Goal: Submit feedback/report problem

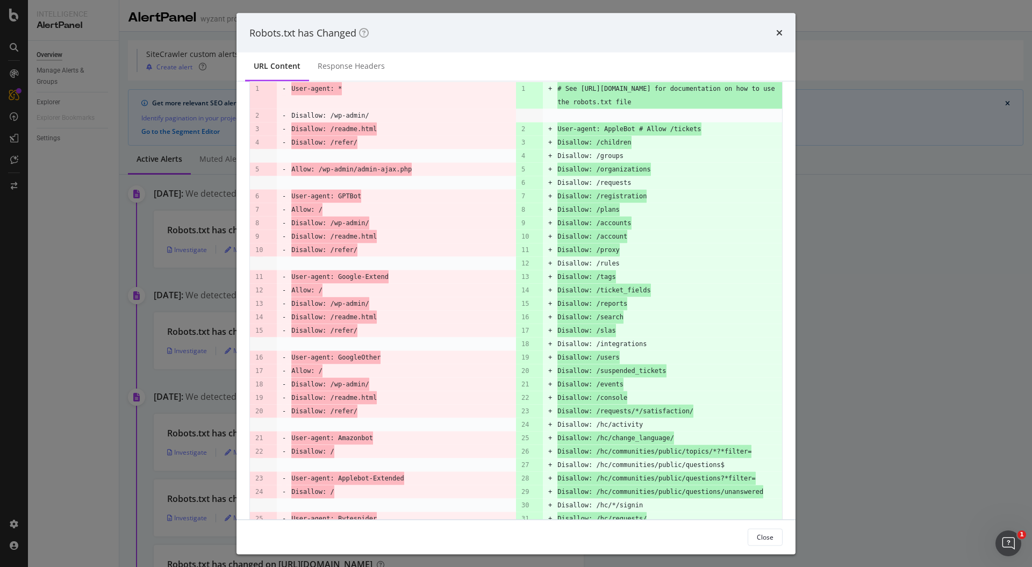
scroll to position [32, 0]
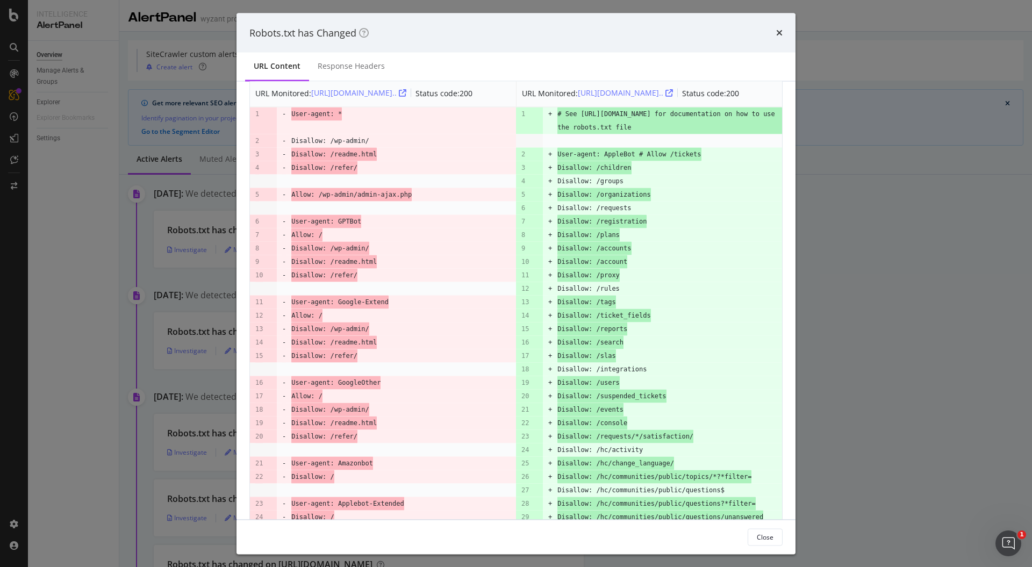
click at [778, 34] on icon "times" at bounding box center [779, 32] width 6 height 9
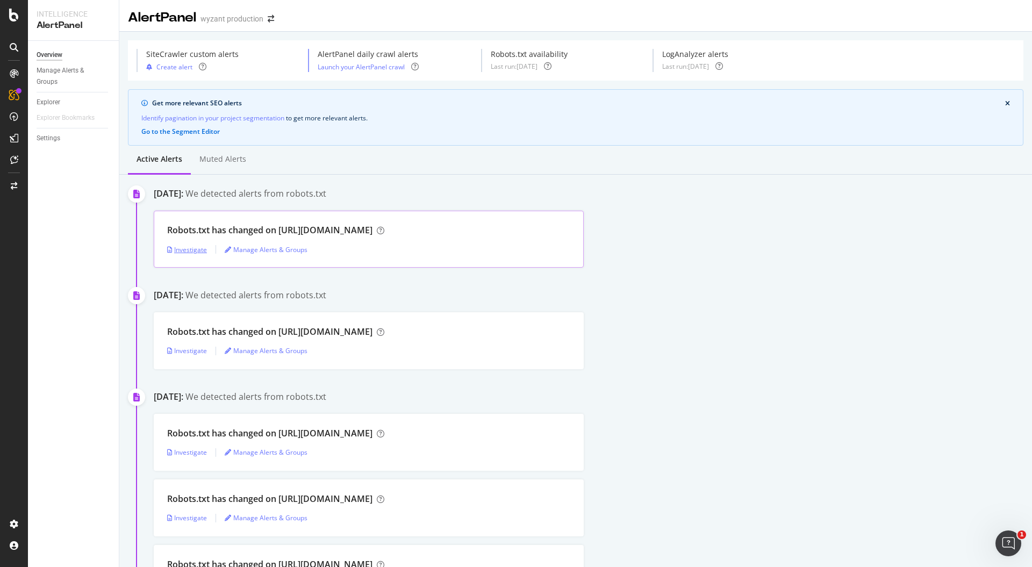
click at [187, 248] on div "Investigate" at bounding box center [187, 249] width 40 height 9
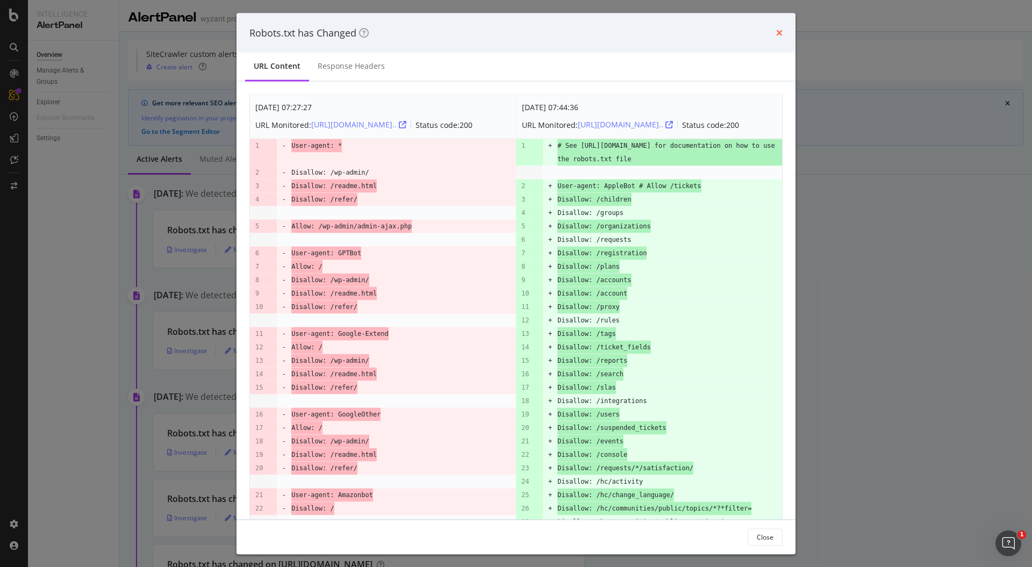
click at [778, 30] on icon "times" at bounding box center [779, 32] width 6 height 9
